Goal: Use online tool/utility: Utilize a website feature to perform a specific function

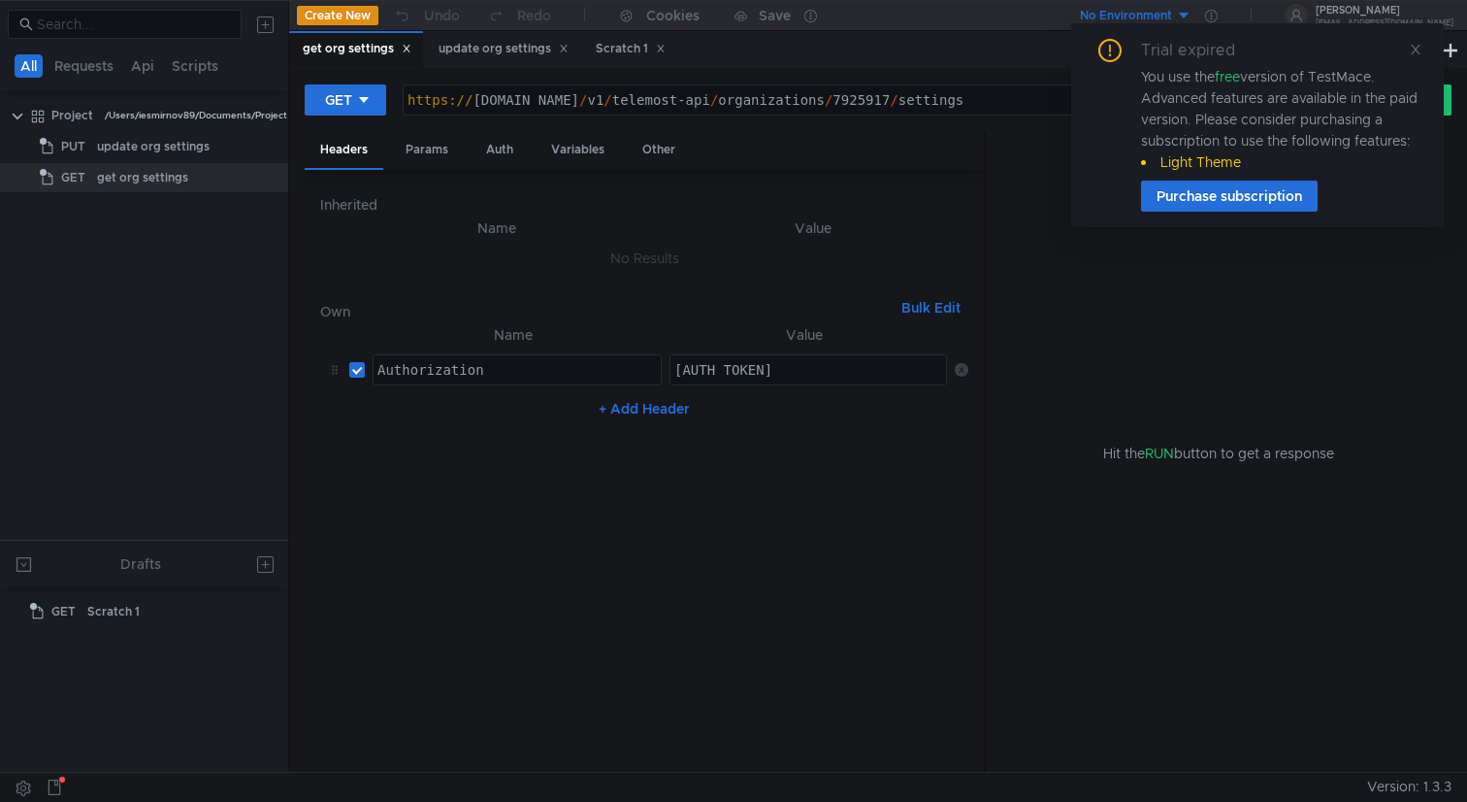
click at [1409, 50] on icon at bounding box center [1416, 50] width 14 height 14
click at [1423, 53] on div "Trial expired You use the free version of TestMace. Advanced features are avail…" at bounding box center [1257, 125] width 373 height 204
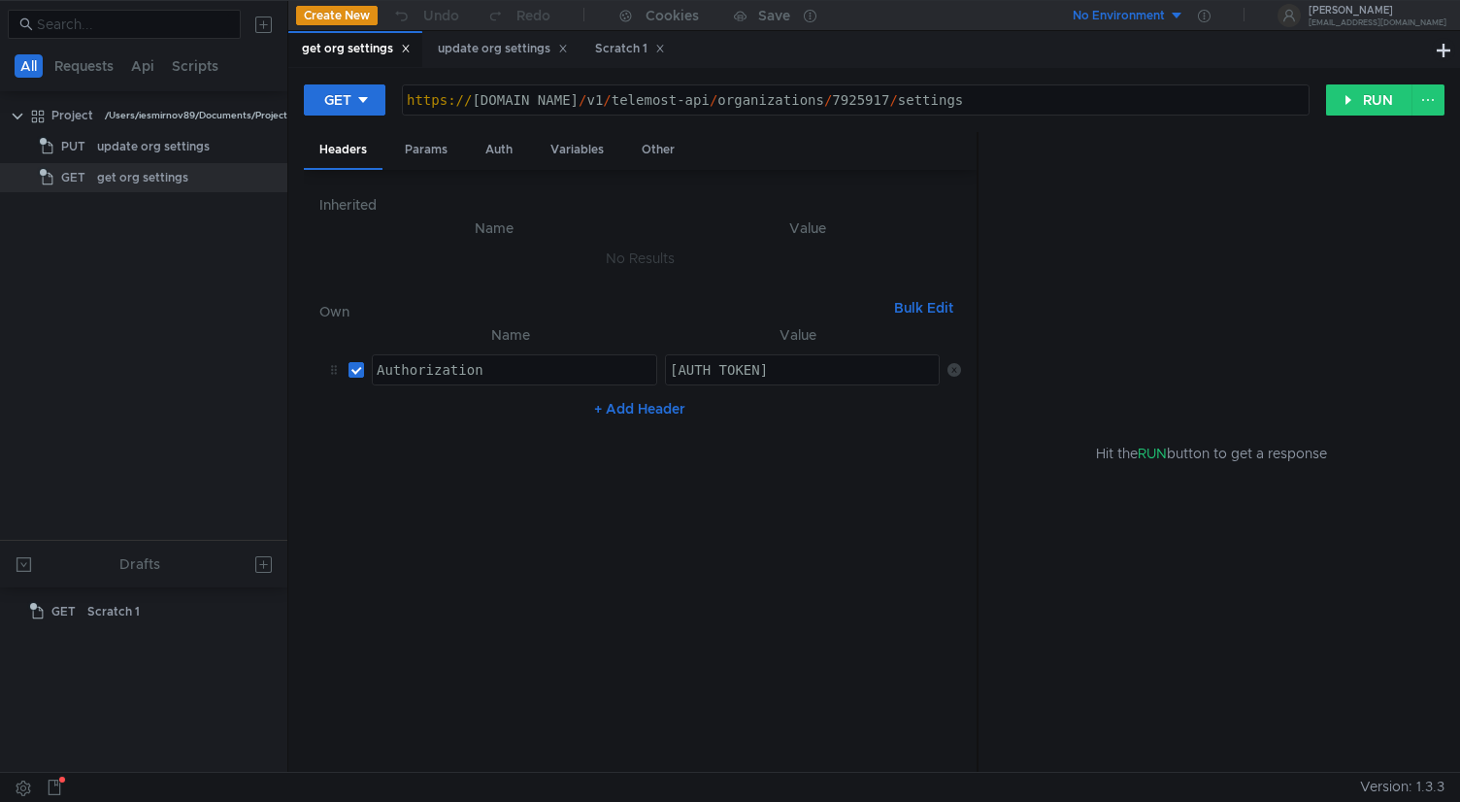
click at [1047, 101] on div "https:// cloud-api.yandex.net / v1 / telemost-api / organizations / 7925917 / s…" at bounding box center [856, 115] width 906 height 47
click at [918, 108] on div "https:// cloud-api.yandex.net / v1 / telemost-api / organizations / 7925917 / s…" at bounding box center [856, 115] width 906 height 47
paste textarea "114225"
click at [1351, 101] on button "RUN" at bounding box center [1369, 99] width 86 height 31
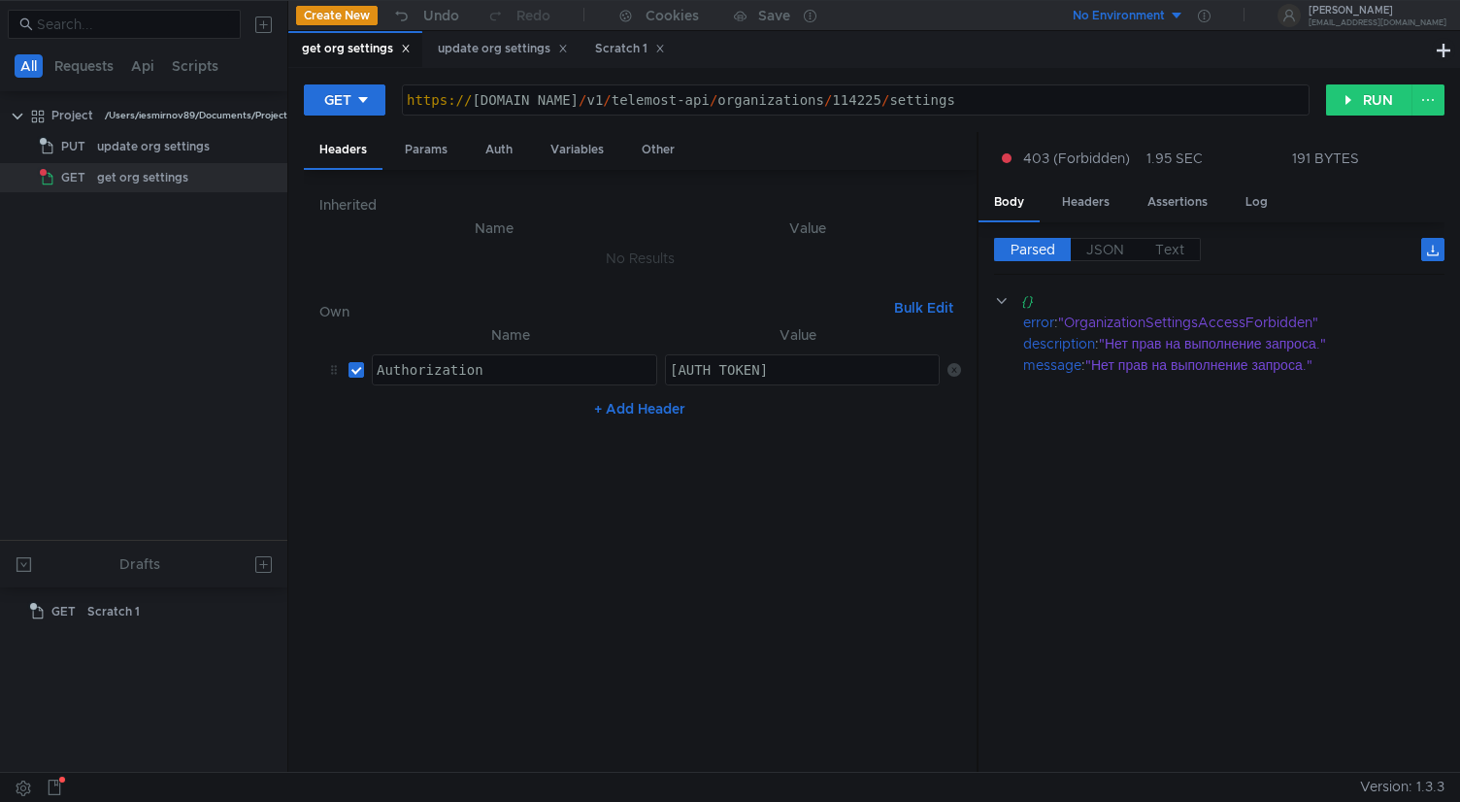
click at [758, 115] on div "https://cloud-api.yandex.net/v1/telemost-api/organizations/114225/settings http…" at bounding box center [855, 99] width 907 height 31
click at [906, 105] on div "https:// cloud-api.yandex.net / v1 / telemost-api / organizations / 114225 / se…" at bounding box center [856, 115] width 906 height 47
click at [546, 104] on div "https:// cloud-api.yandex.net / v1 / telemost-api / organizations / 114225 / se…" at bounding box center [856, 115] width 906 height 47
paste textarea "dst."
click at [667, 102] on div "https:// cloud-api.dst.yandex.net / v1 / telemost-api / organizations / 114225 …" at bounding box center [856, 115] width 906 height 47
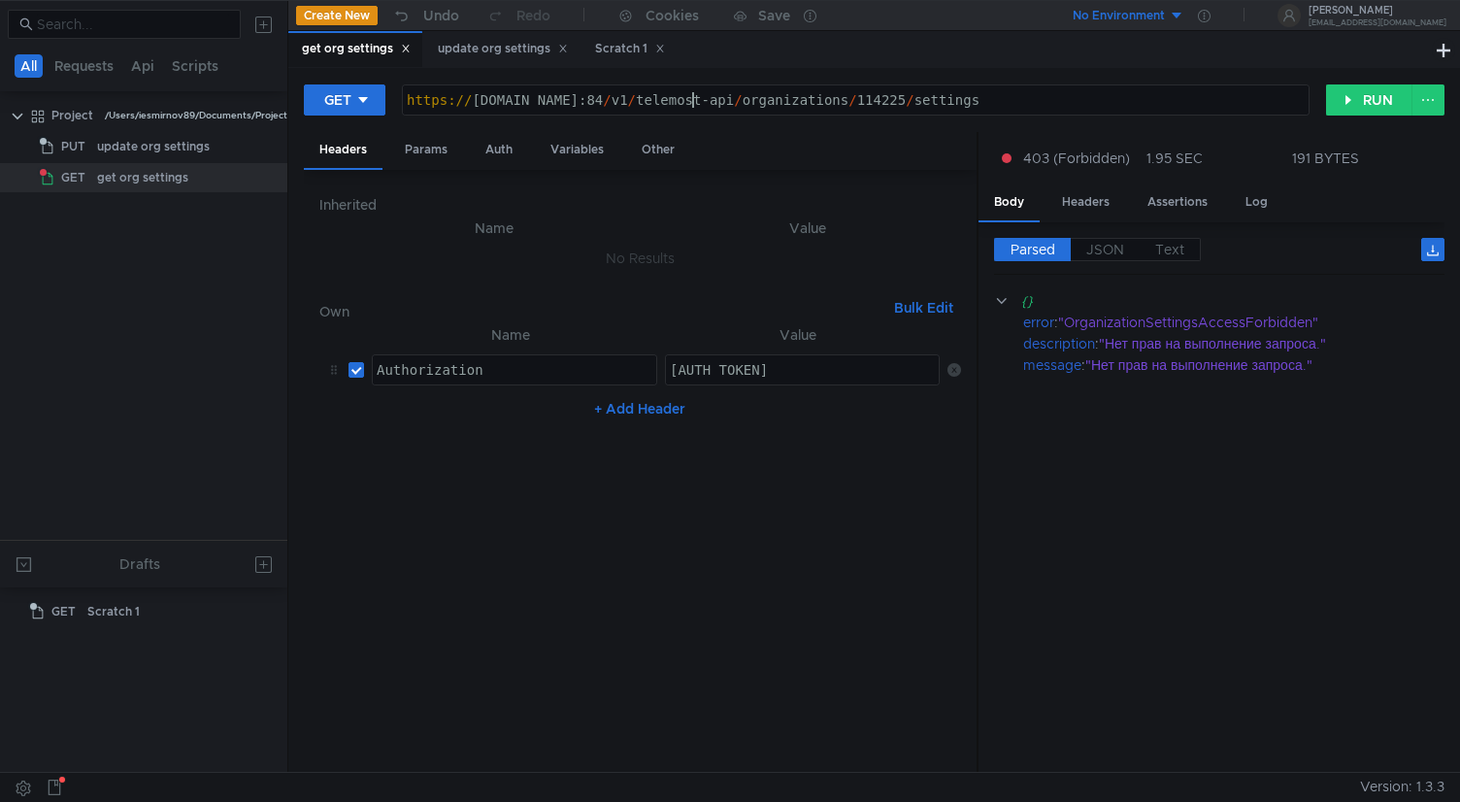
scroll to position [0, 21]
click at [1359, 116] on div "GET https://cloud-api.dst.yandex.net:8443/v1/telemost-api/organizations/114225/…" at bounding box center [874, 107] width 1140 height 49
click at [1364, 107] on button "RUN" at bounding box center [1369, 99] width 86 height 31
click at [699, 104] on div "https:// cloud-api.dst.yandex.net:8443 / v1 / telemost-api / organizations / 11…" at bounding box center [856, 115] width 906 height 47
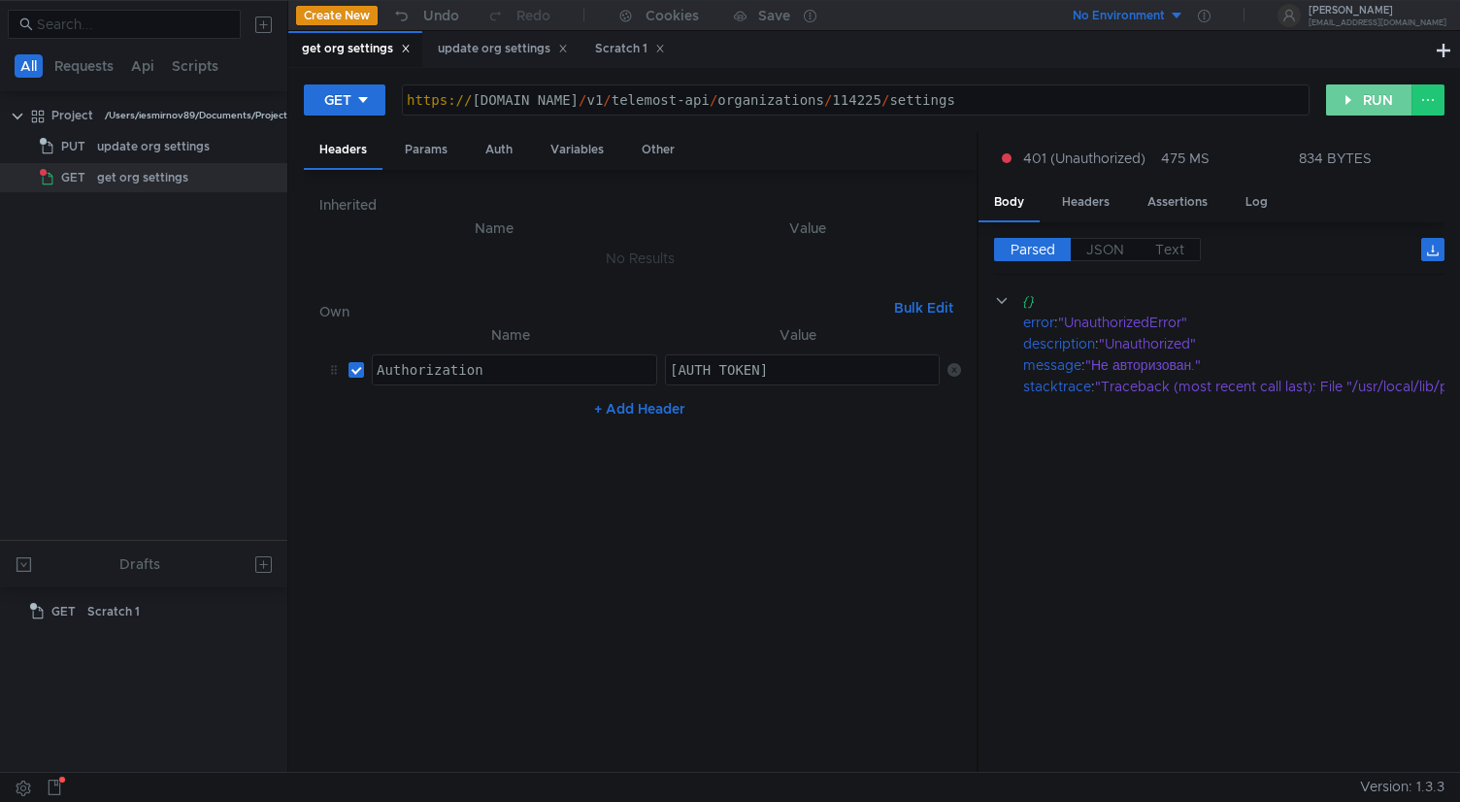
click at [1357, 104] on button "RUN" at bounding box center [1369, 99] width 86 height 31
click at [1161, 97] on div "https:// cloud-api.dst.yandex.net / v1 / telemost-api / organizations / 114225 …" at bounding box center [856, 115] width 906 height 47
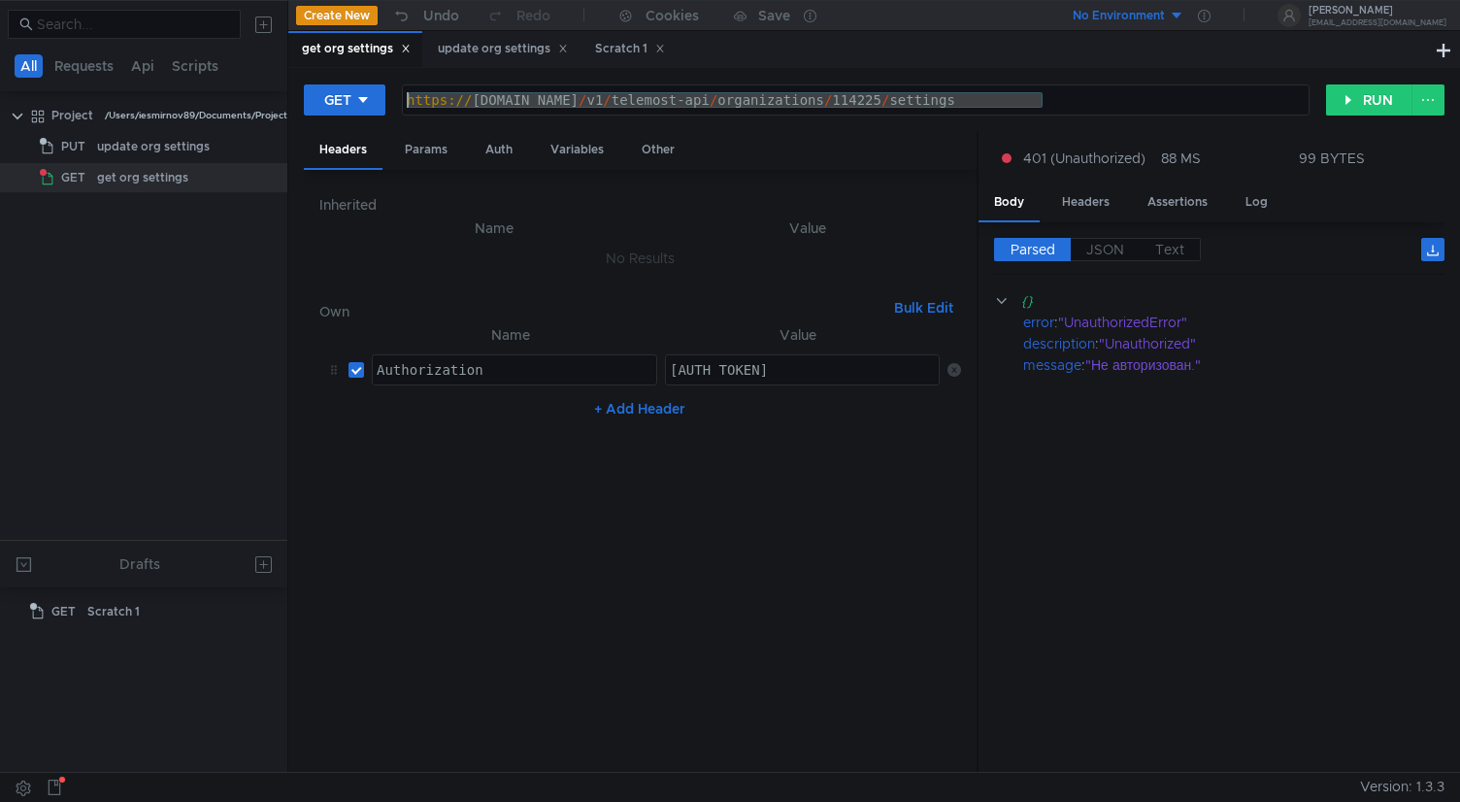
drag, startPoint x: 1161, startPoint y: 97, endPoint x: 348, endPoint y: 47, distance: 813.9
click at [348, 47] on nz-tabset "get org settings update org settings Scratch 1 GET https://cloud-api.dst.yandex…" at bounding box center [873, 401] width 1171 height 741
click at [777, 110] on div "https:// cloud-api.dst.yandex.net / v1 / telemost-api / organizations / 114225 …" at bounding box center [856, 115] width 906 height 47
drag, startPoint x: 667, startPoint y: 103, endPoint x: 805, endPoint y: 95, distance: 138.0
click at [805, 95] on div "https:// cloud-api.dst.yandex.net / v1 / telemost-api / organizations / 114225 …" at bounding box center [856, 115] width 906 height 47
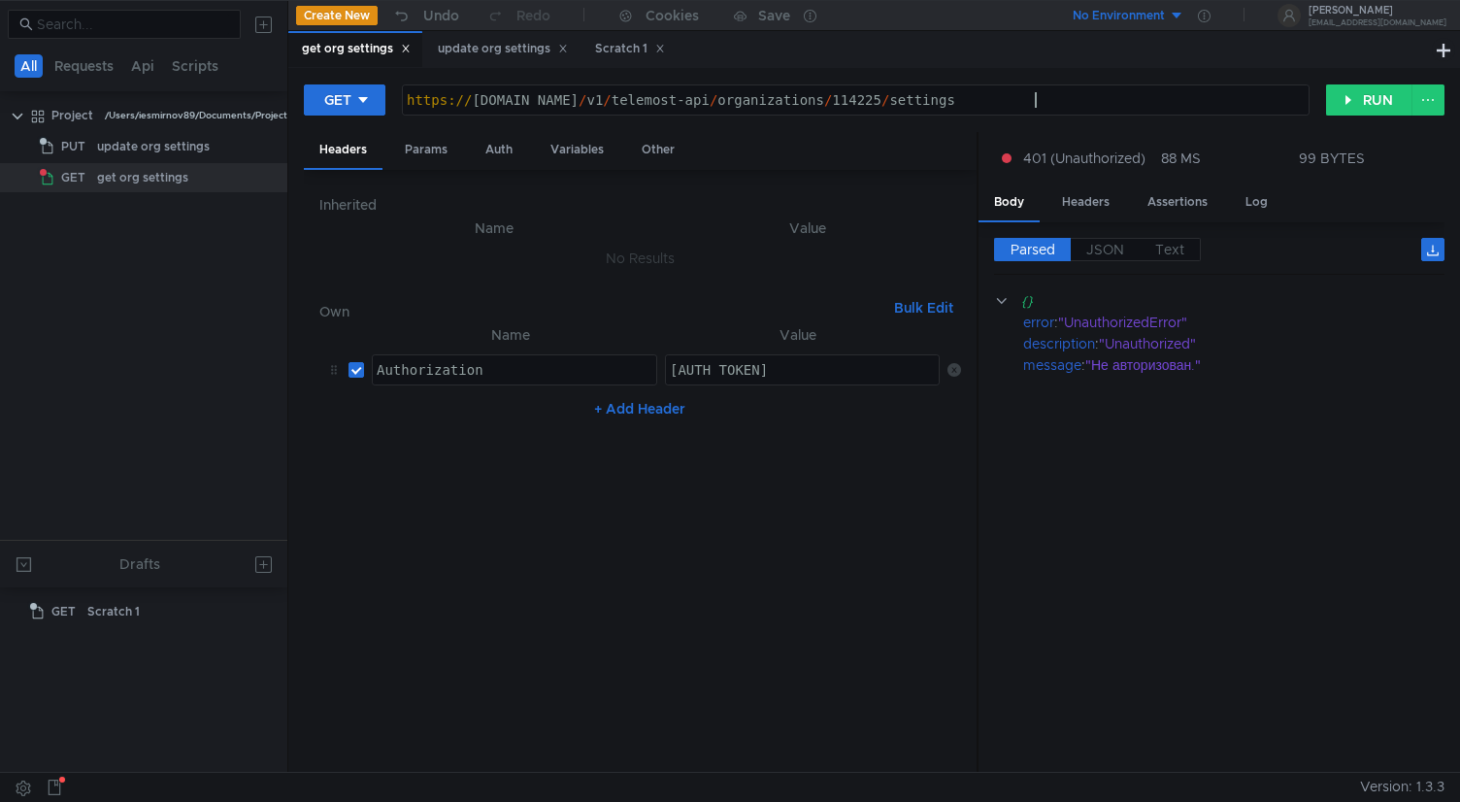
click at [1031, 100] on div "https:// cloud-api.dst.yandex.net / v1 / telemost-api / organizations / 114225 …" at bounding box center [856, 115] width 906 height 47
click at [666, 104] on div "https:// cloud-api.dst.yandex.net / v1 / telemost-api / organizations / 114225 …" at bounding box center [856, 115] width 906 height 47
type textarea "[URL][DOMAIN_NAME]"
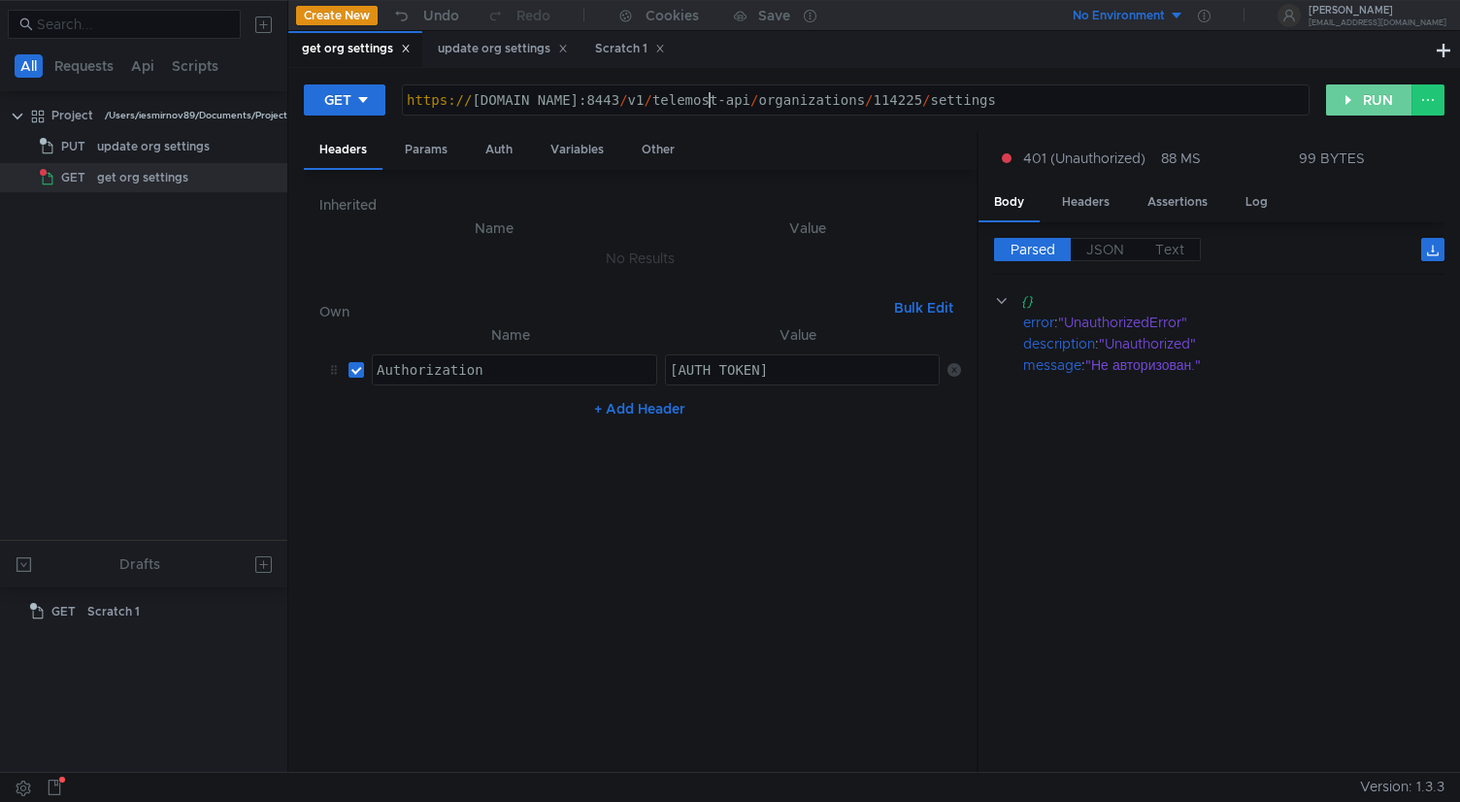
click at [1388, 104] on button "RUN" at bounding box center [1369, 99] width 86 height 31
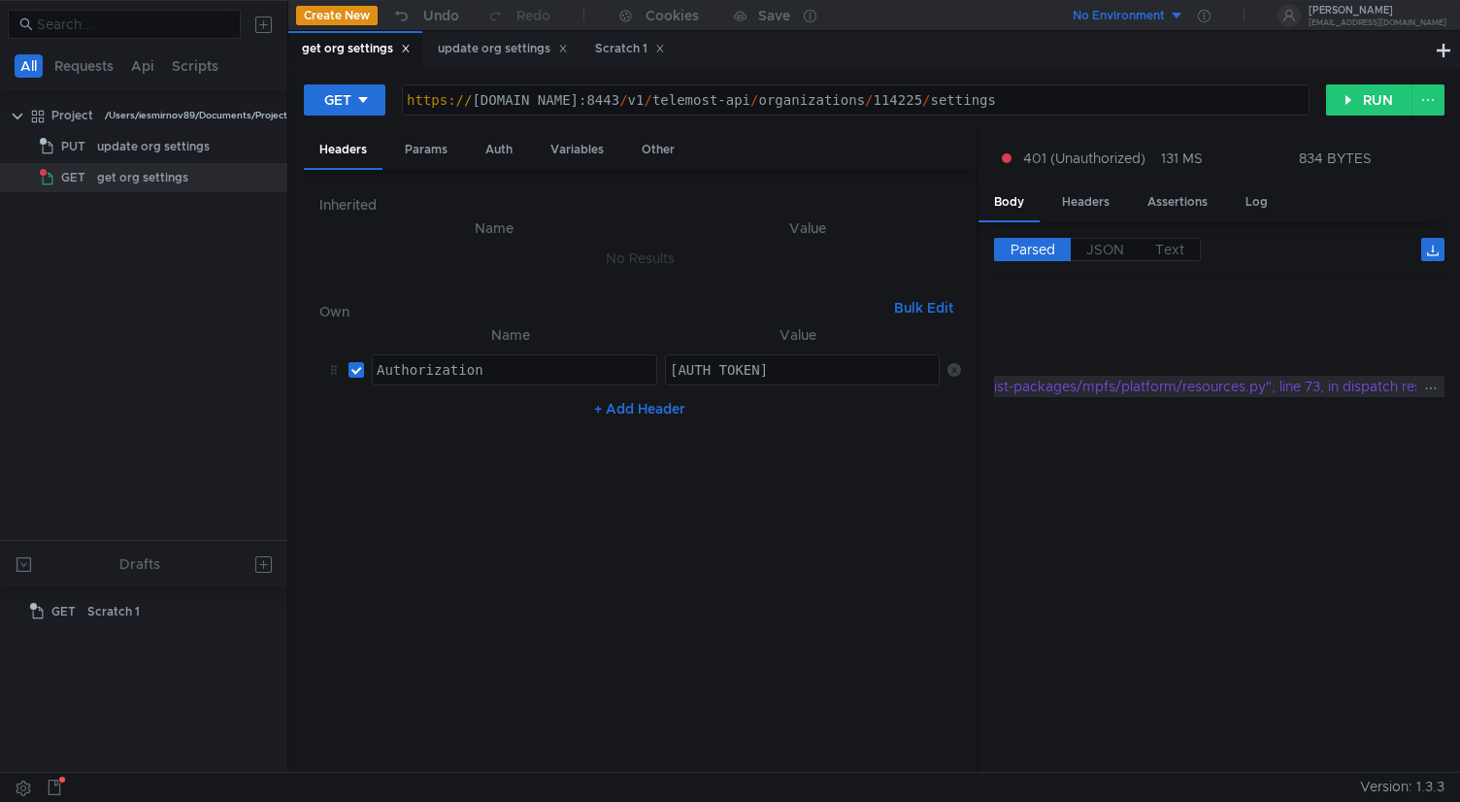
scroll to position [0, 0]
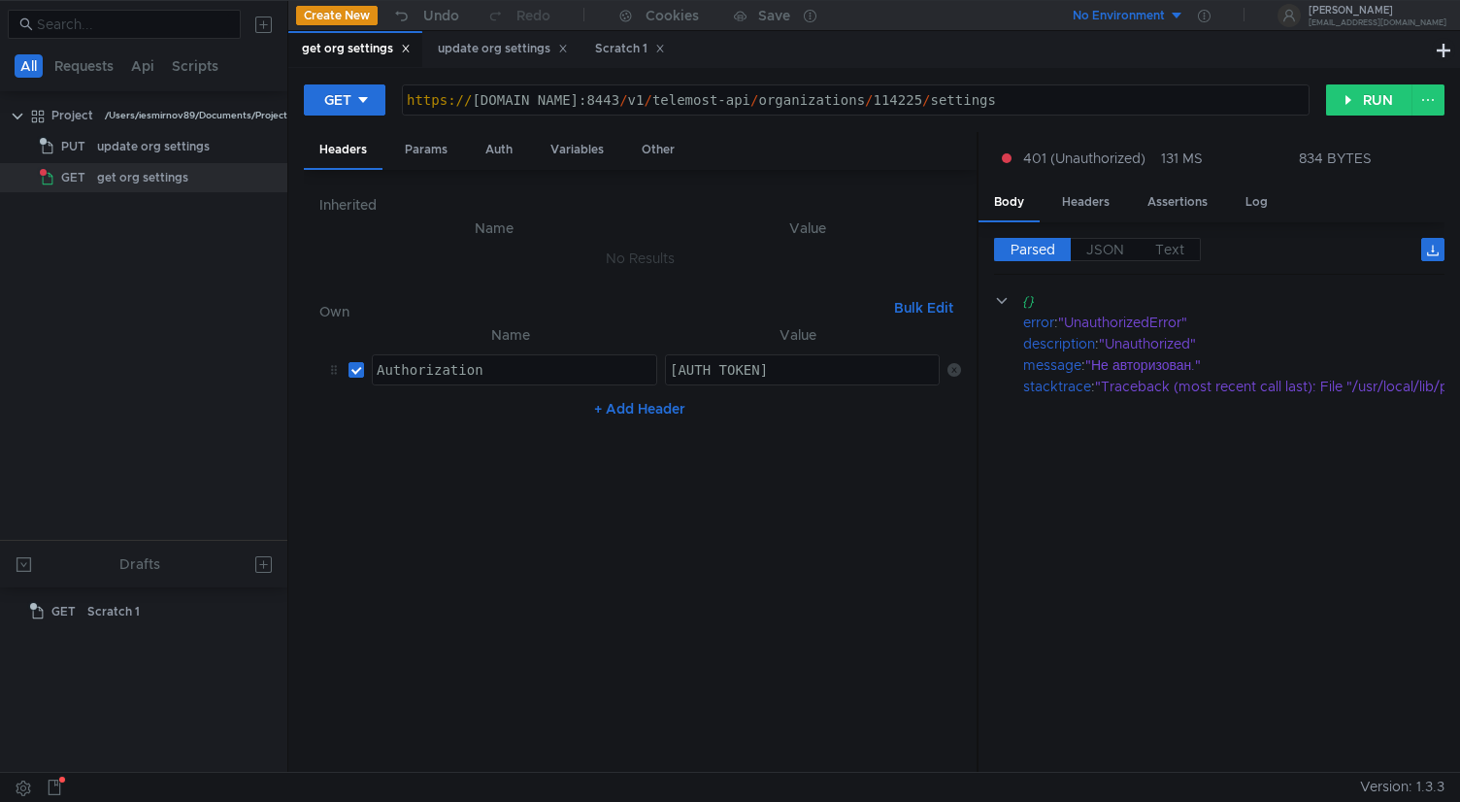
click at [1107, 94] on div "https:// cloud-api.dst.yandex.net:8443 / v1 / telemost-api / organizations / 11…" at bounding box center [856, 115] width 906 height 47
click at [821, 564] on nz-table "Name Value Authorization הההההההההההההההההההההההההההההההההההההההההההההההההההההה…" at bounding box center [640, 540] width 642 height 434
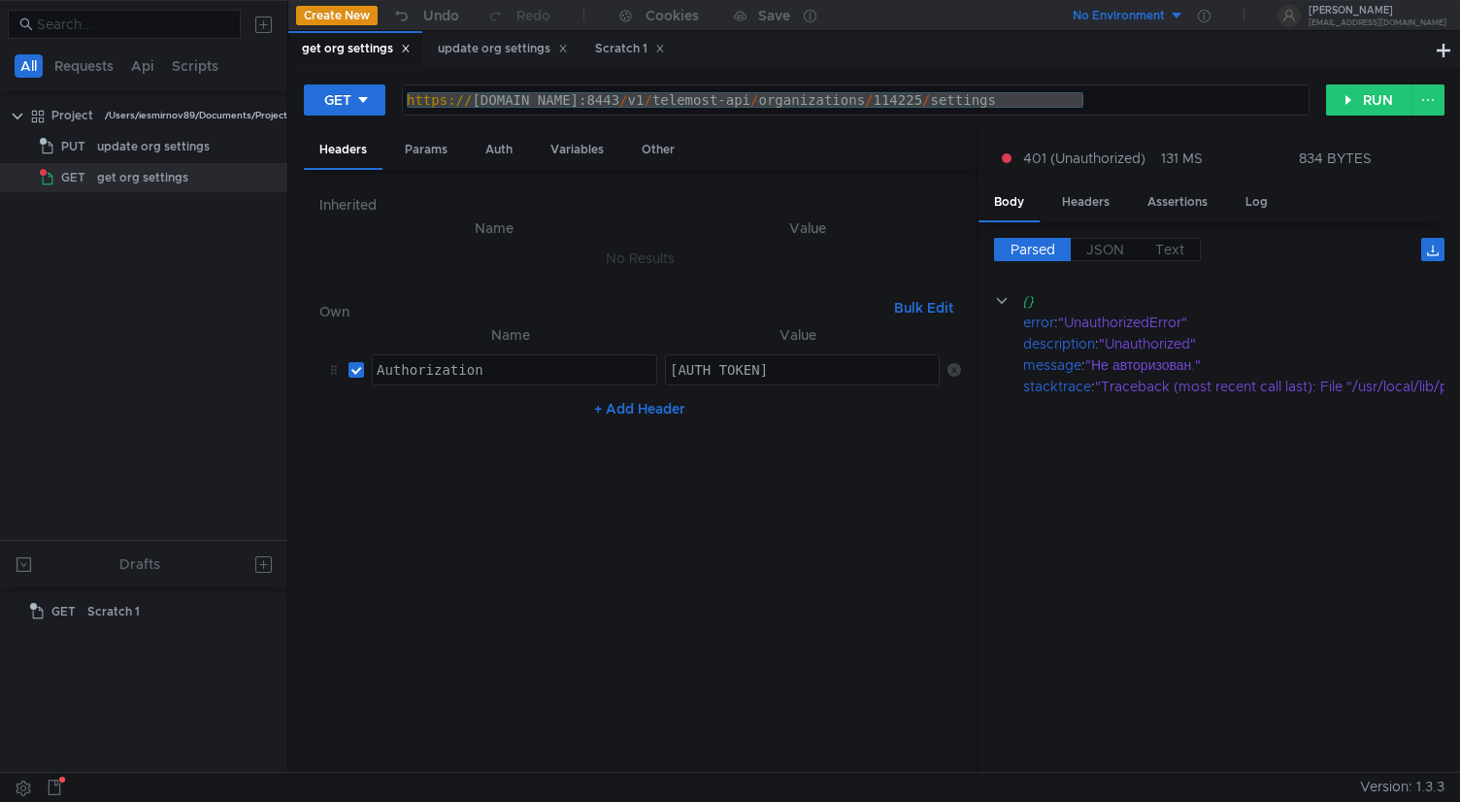
scroll to position [0, 21]
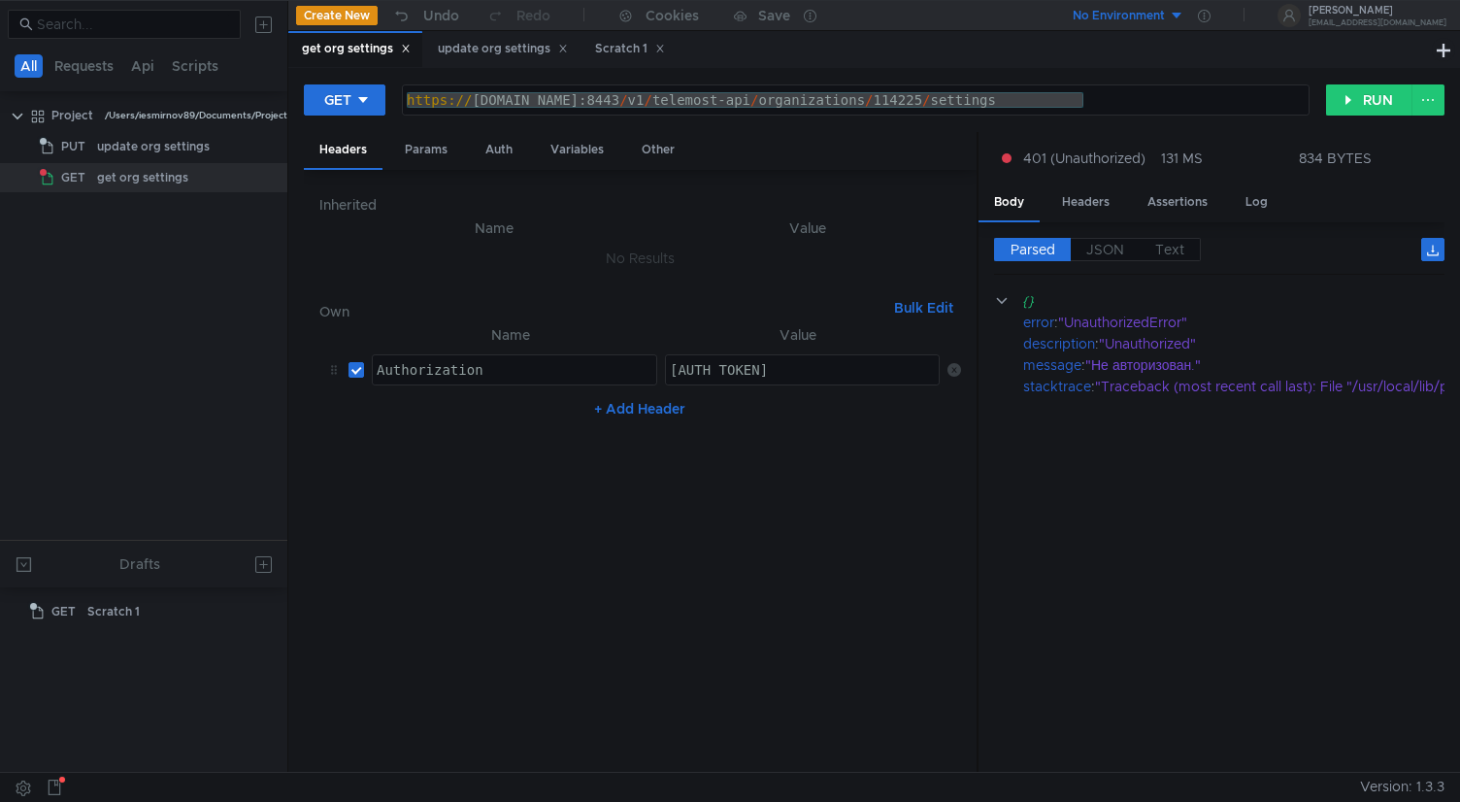
scroll to position [0, 21]
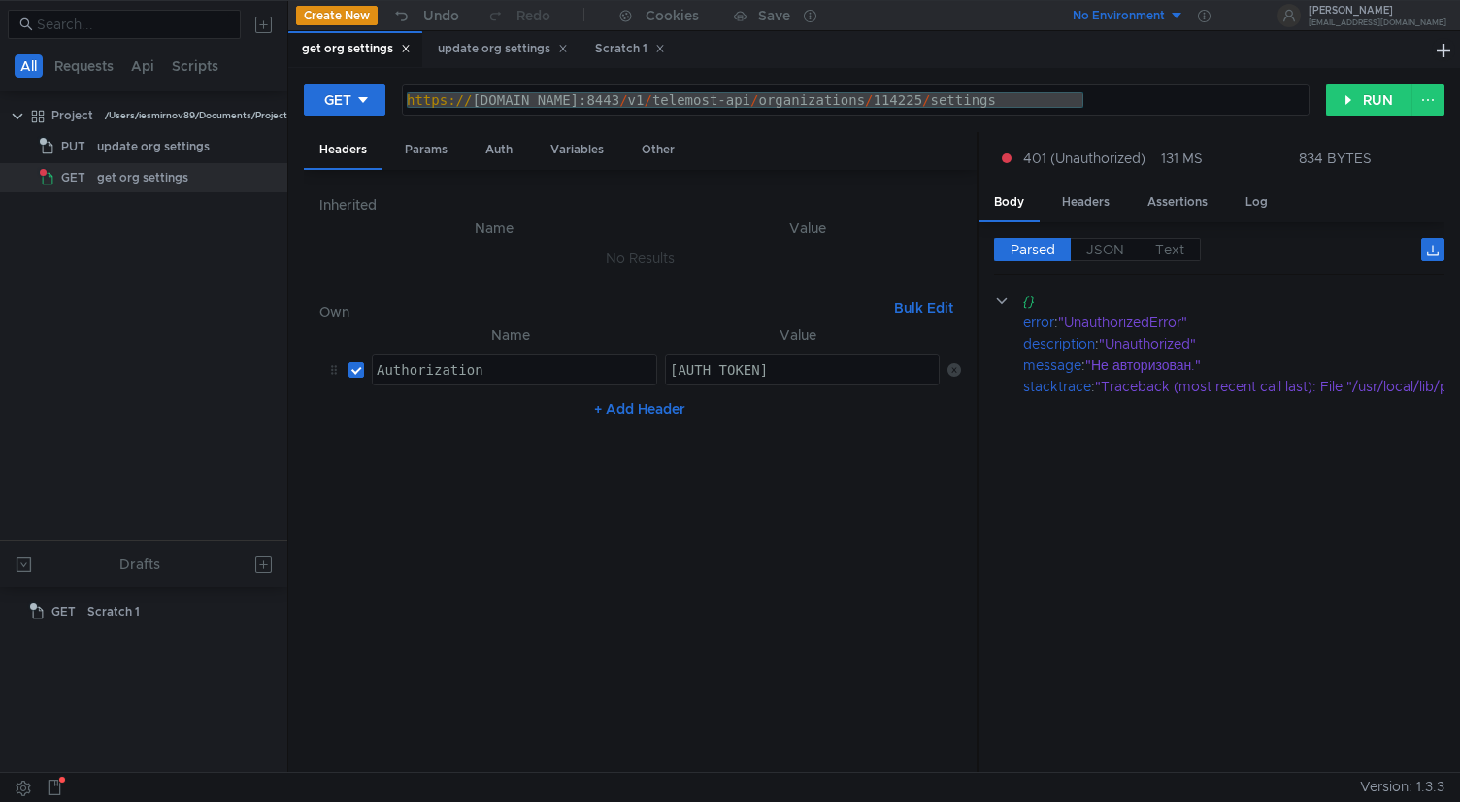
scroll to position [0, 21]
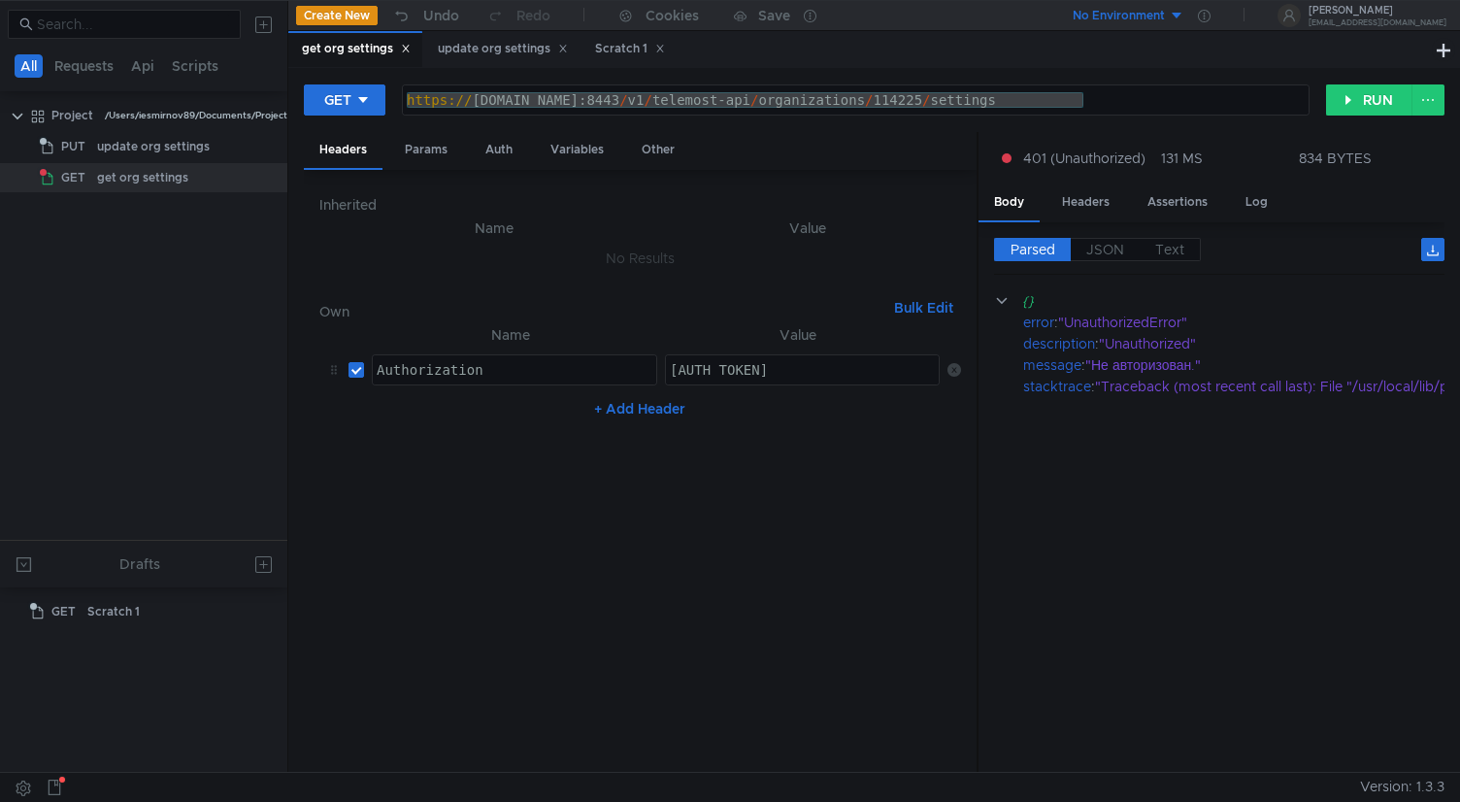
scroll to position [0, 21]
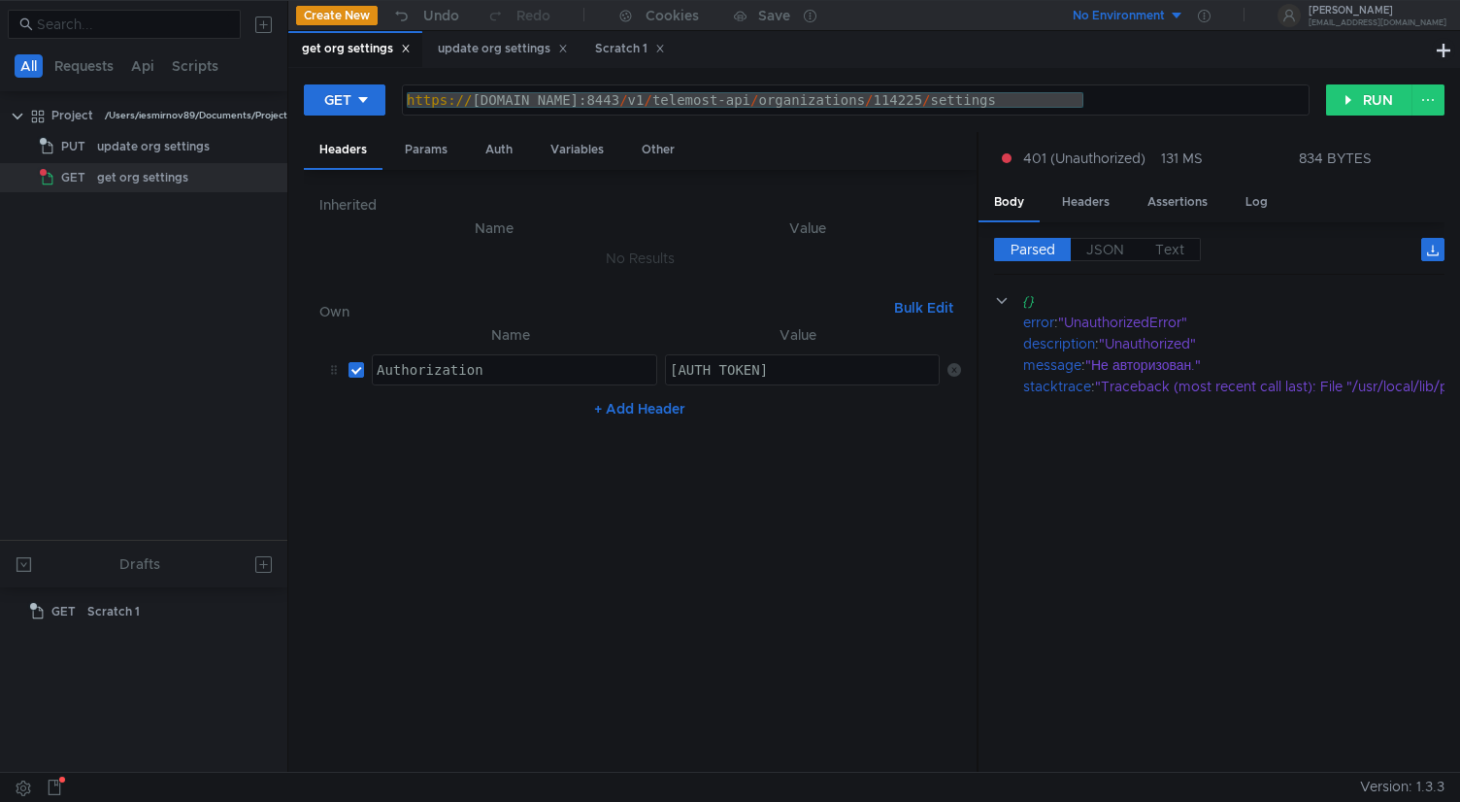
scroll to position [0, 21]
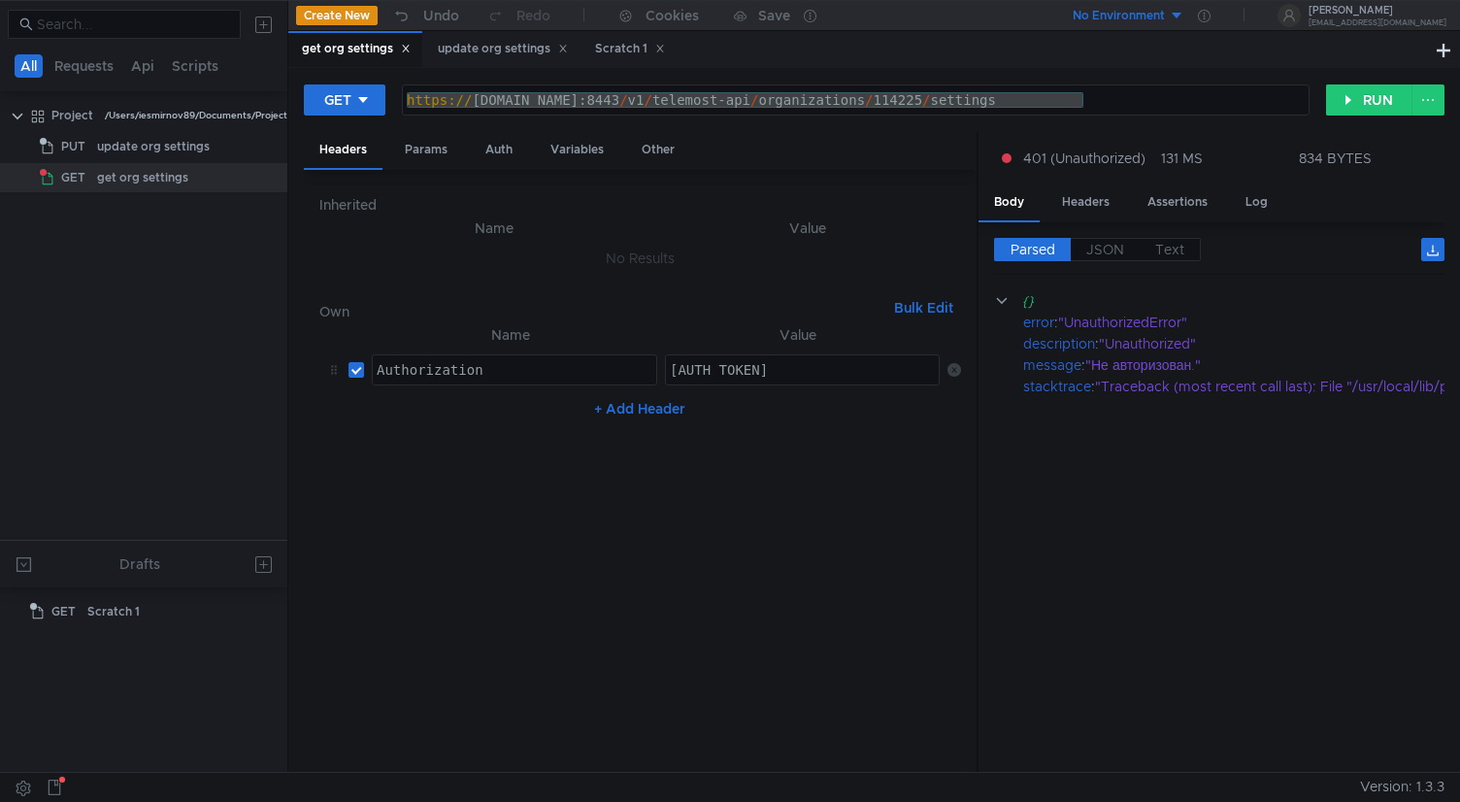
scroll to position [0, 21]
